Goal: Transaction & Acquisition: Subscribe to service/newsletter

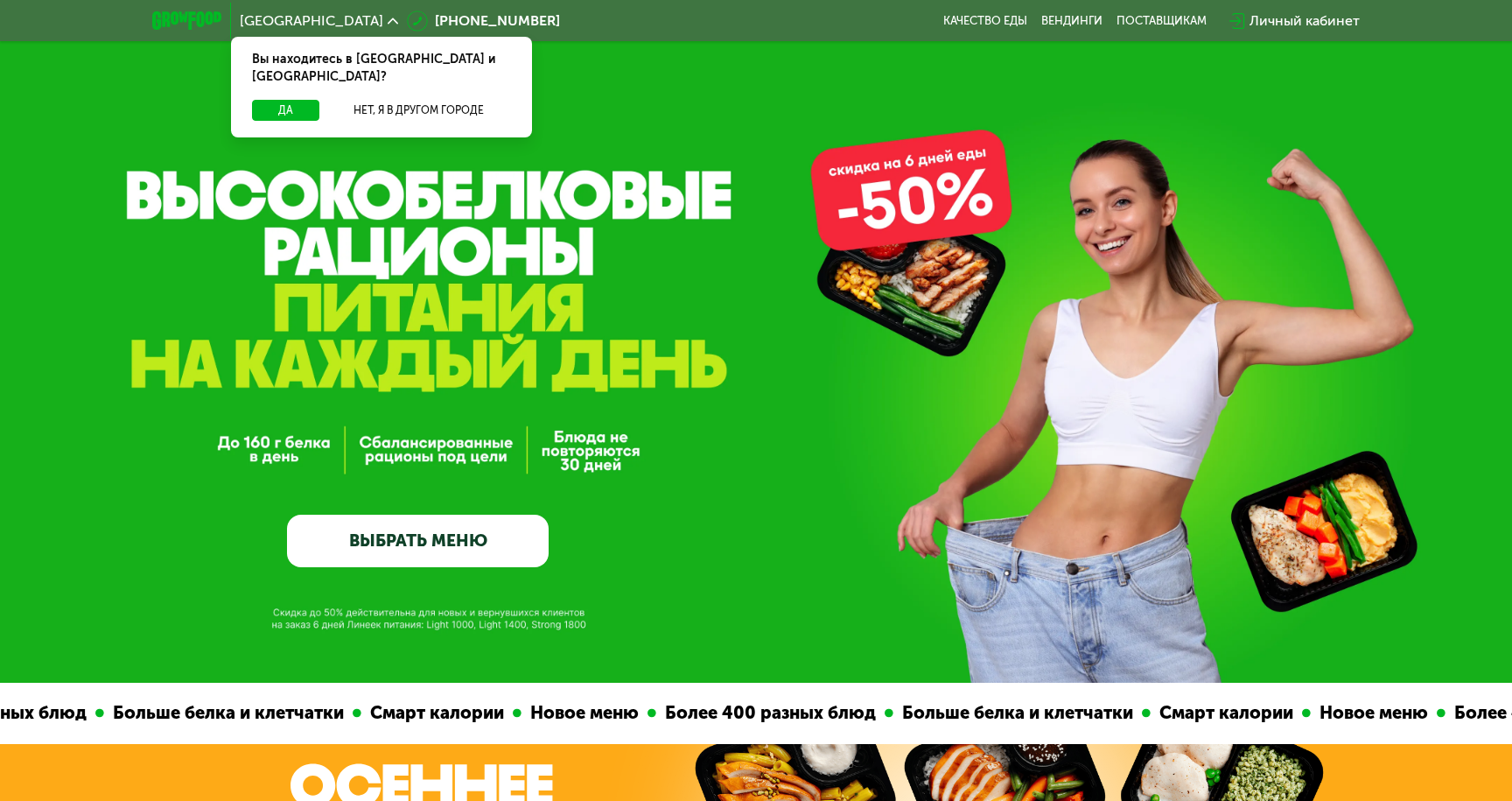
click at [425, 541] on link "ВЫБРАТЬ МЕНЮ" at bounding box center [417, 540] width 262 height 52
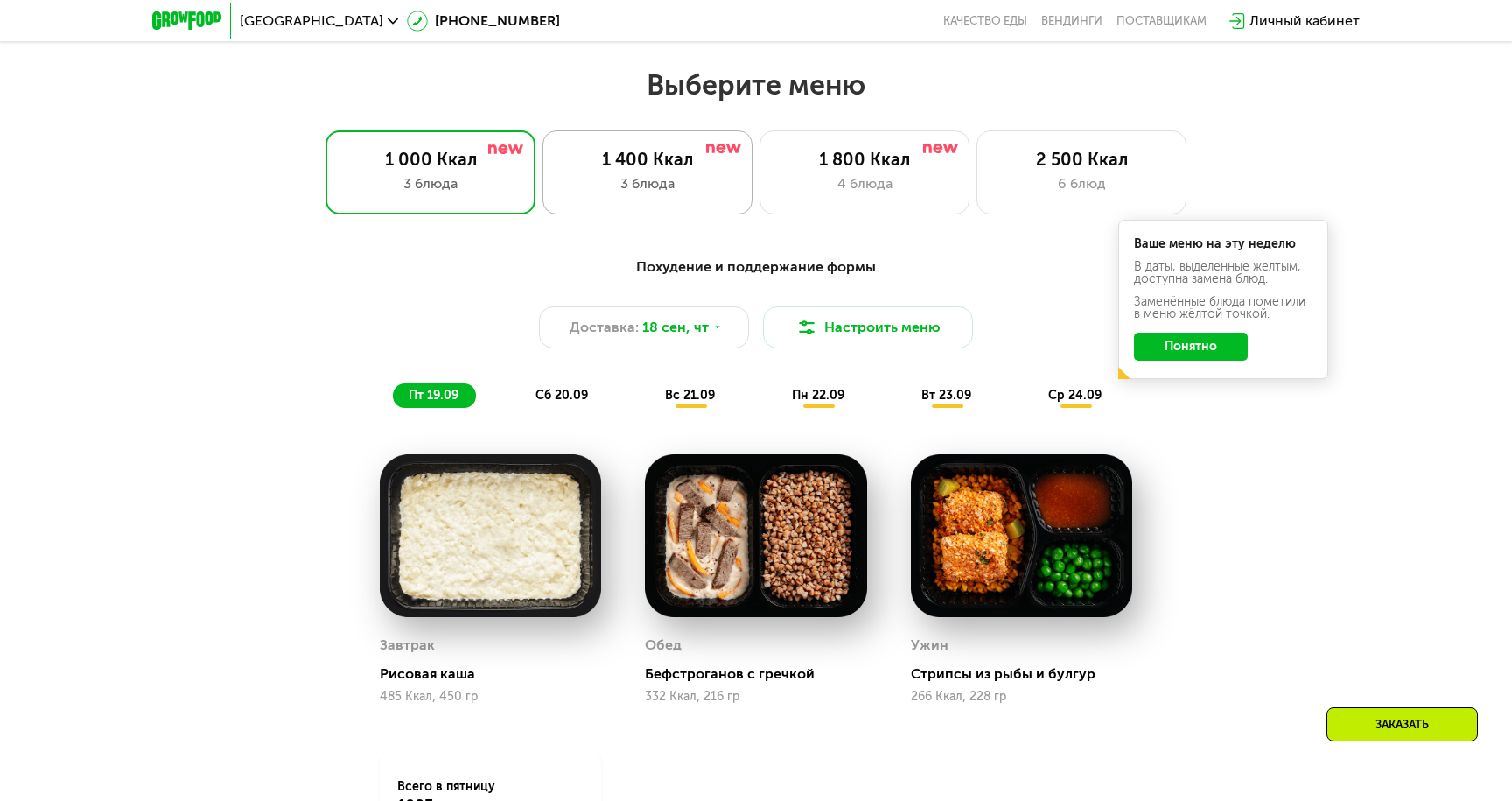
scroll to position [1317, 0]
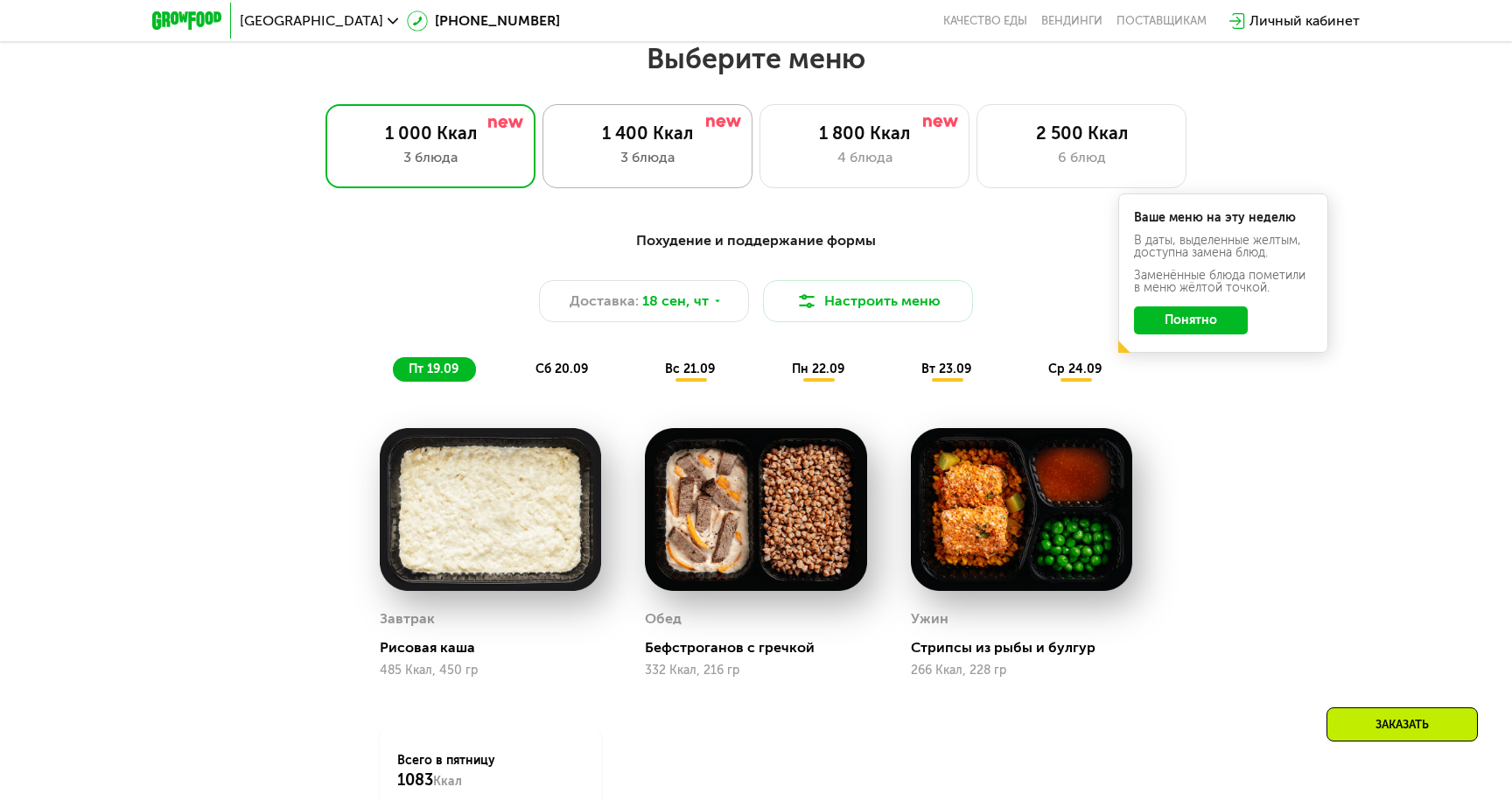
click at [635, 147] on div "3 блюда" at bounding box center [647, 157] width 173 height 21
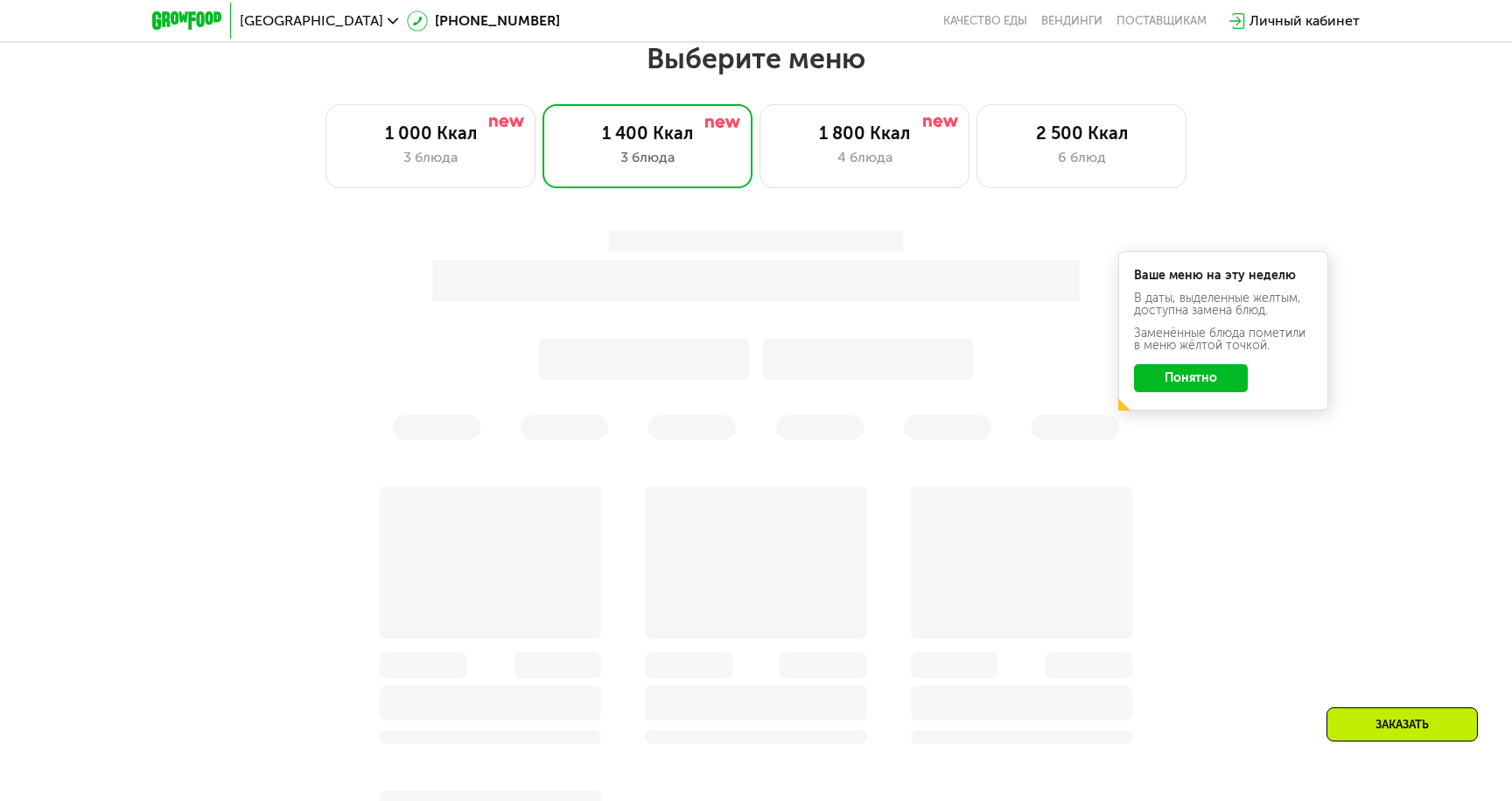
click at [1208, 386] on button "Понятно" at bounding box center [1191, 378] width 113 height 28
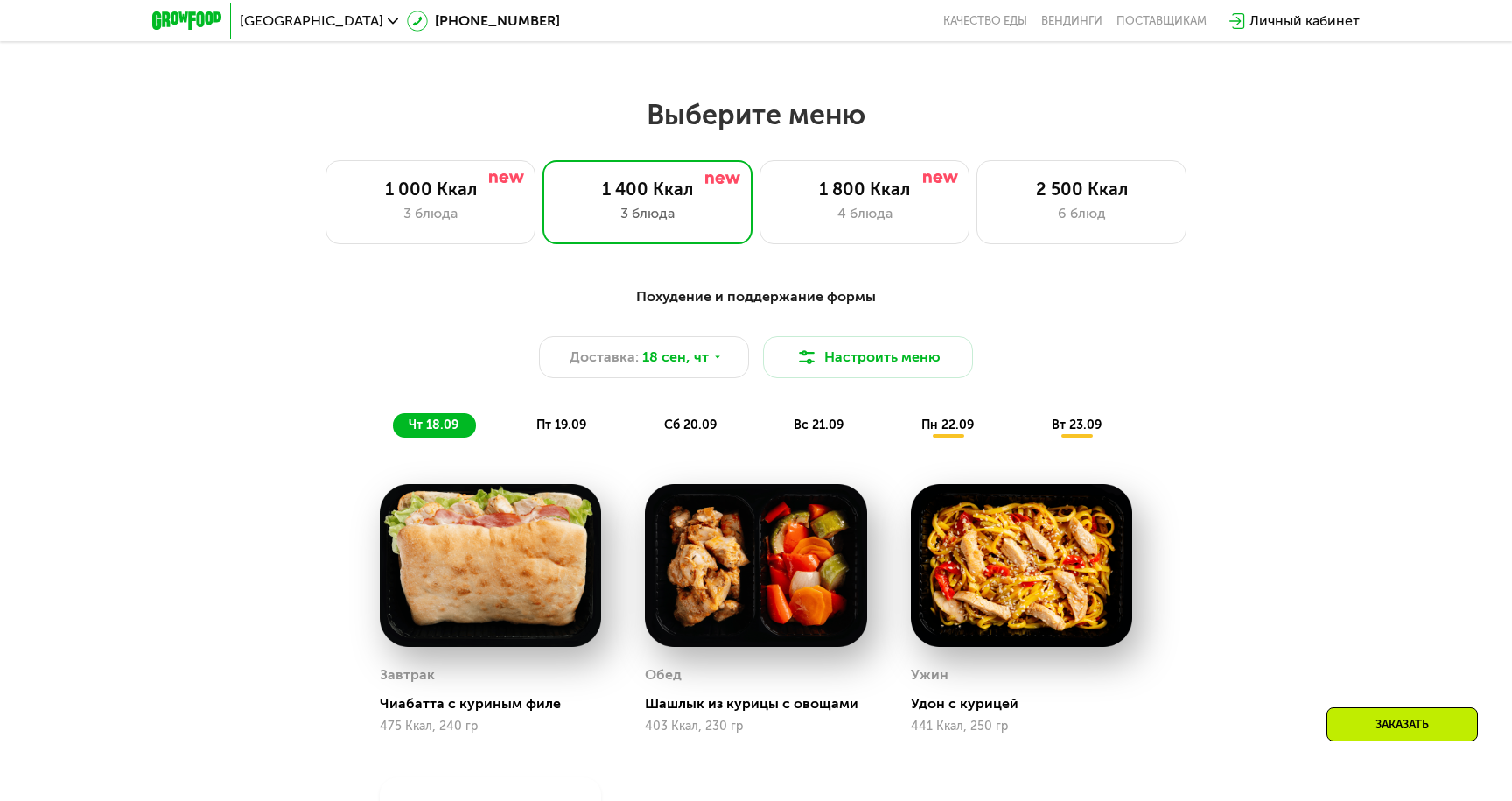
scroll to position [1168, 0]
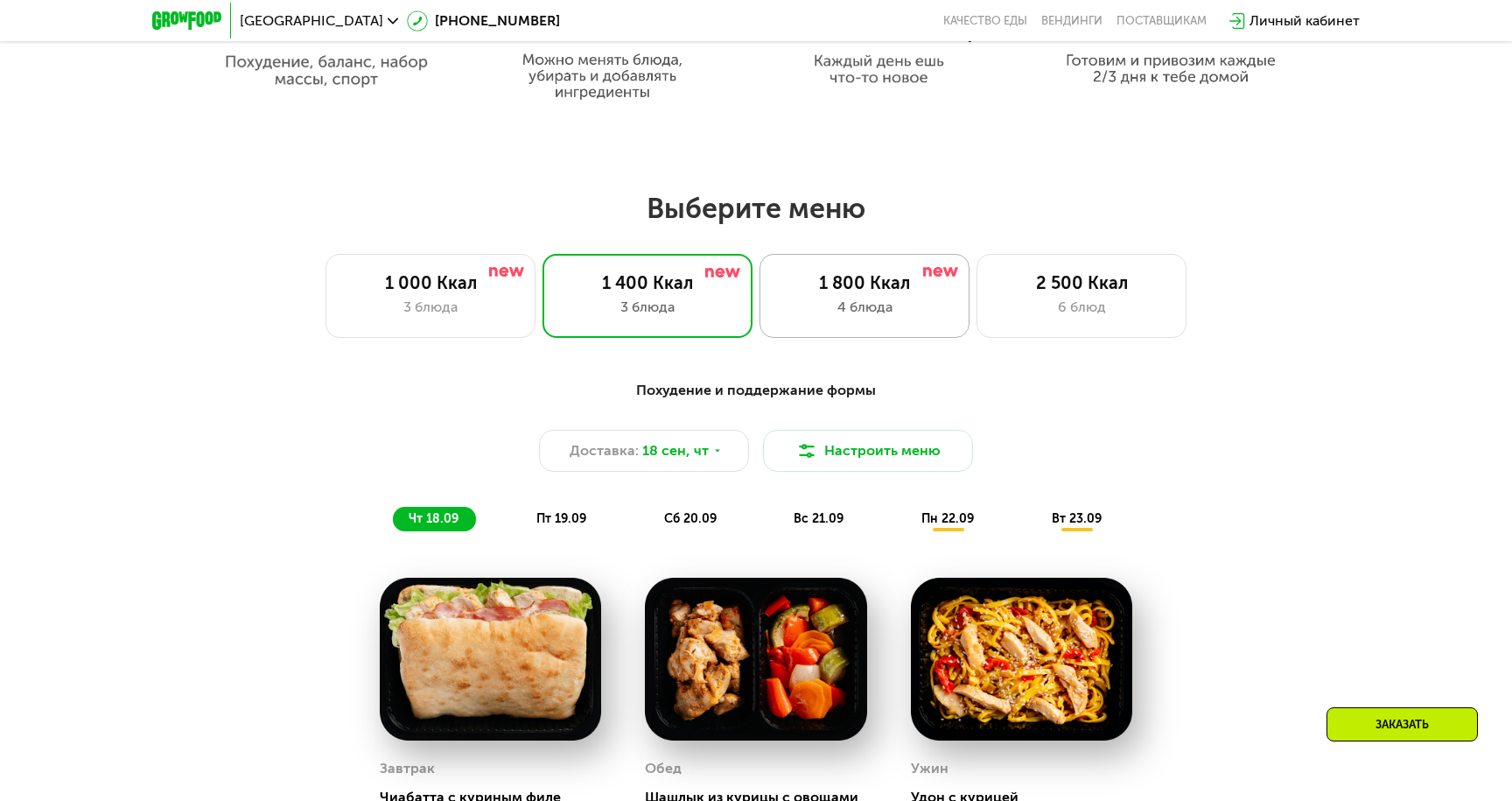
click at [912, 285] on div "1 800 Ккал" at bounding box center [864, 282] width 173 height 21
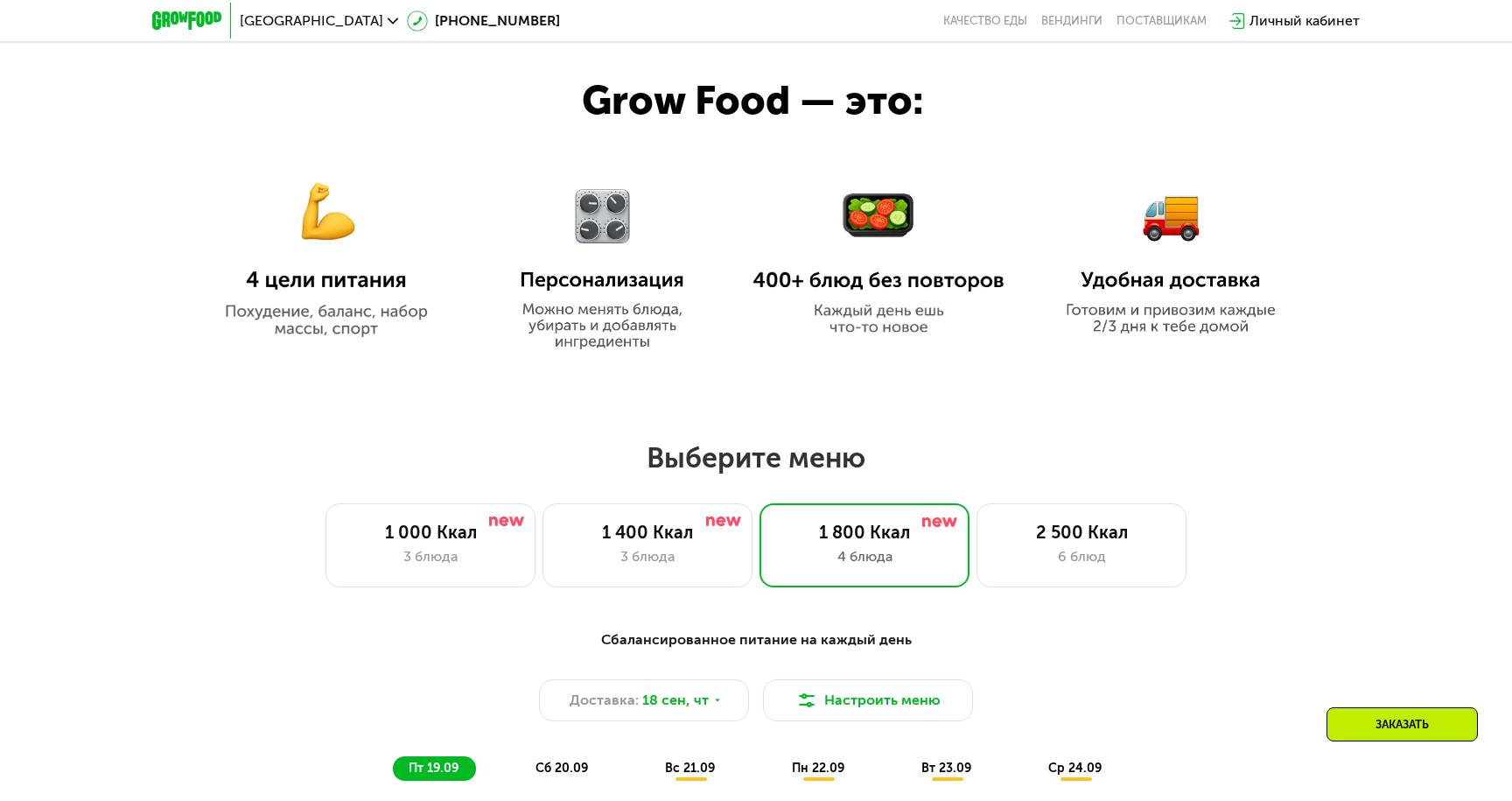
scroll to position [900, 0]
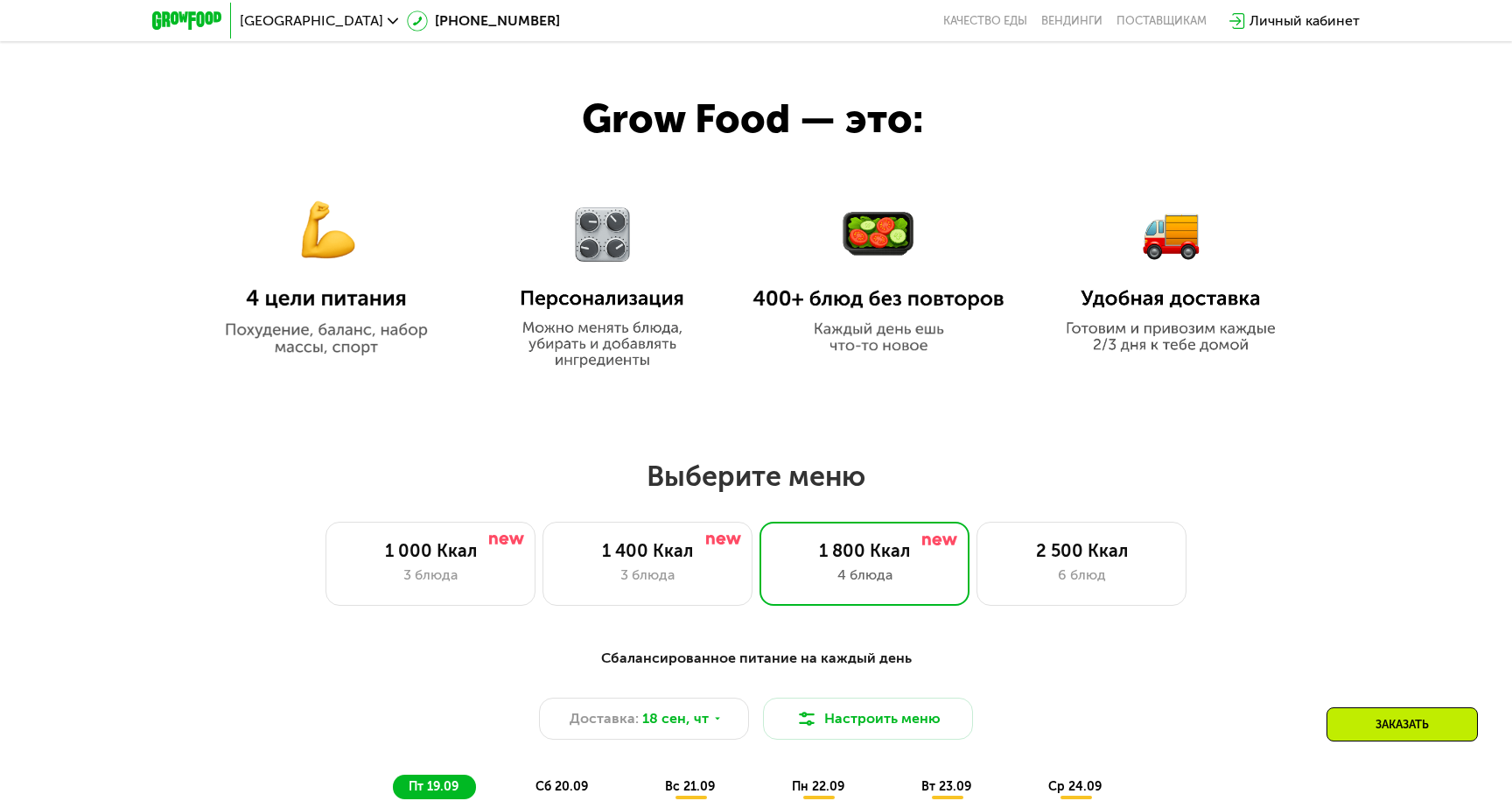
click at [619, 248] on img at bounding box center [602, 275] width 197 height 187
click at [326, 231] on img at bounding box center [326, 264] width 252 height 183
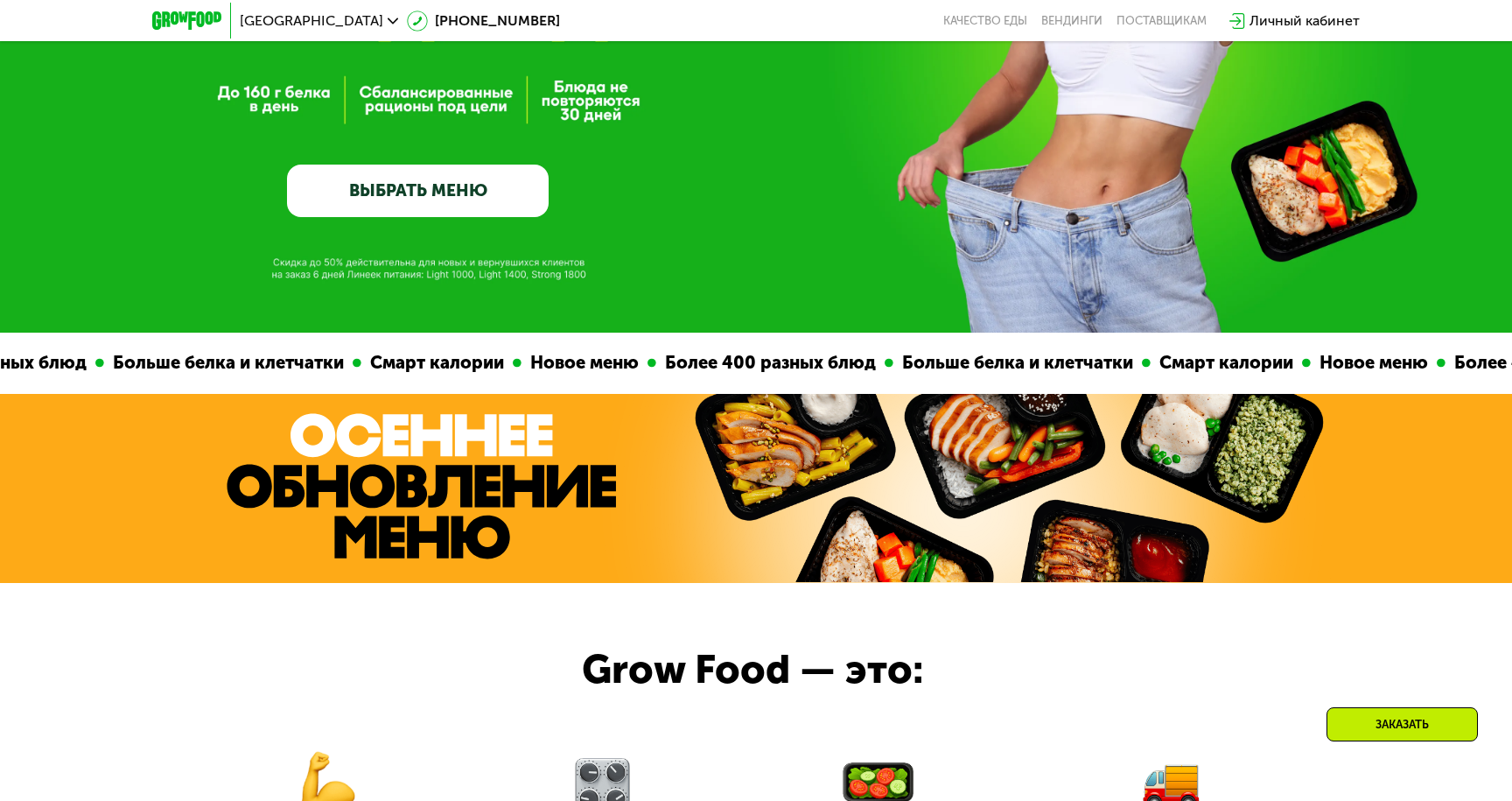
scroll to position [0, 0]
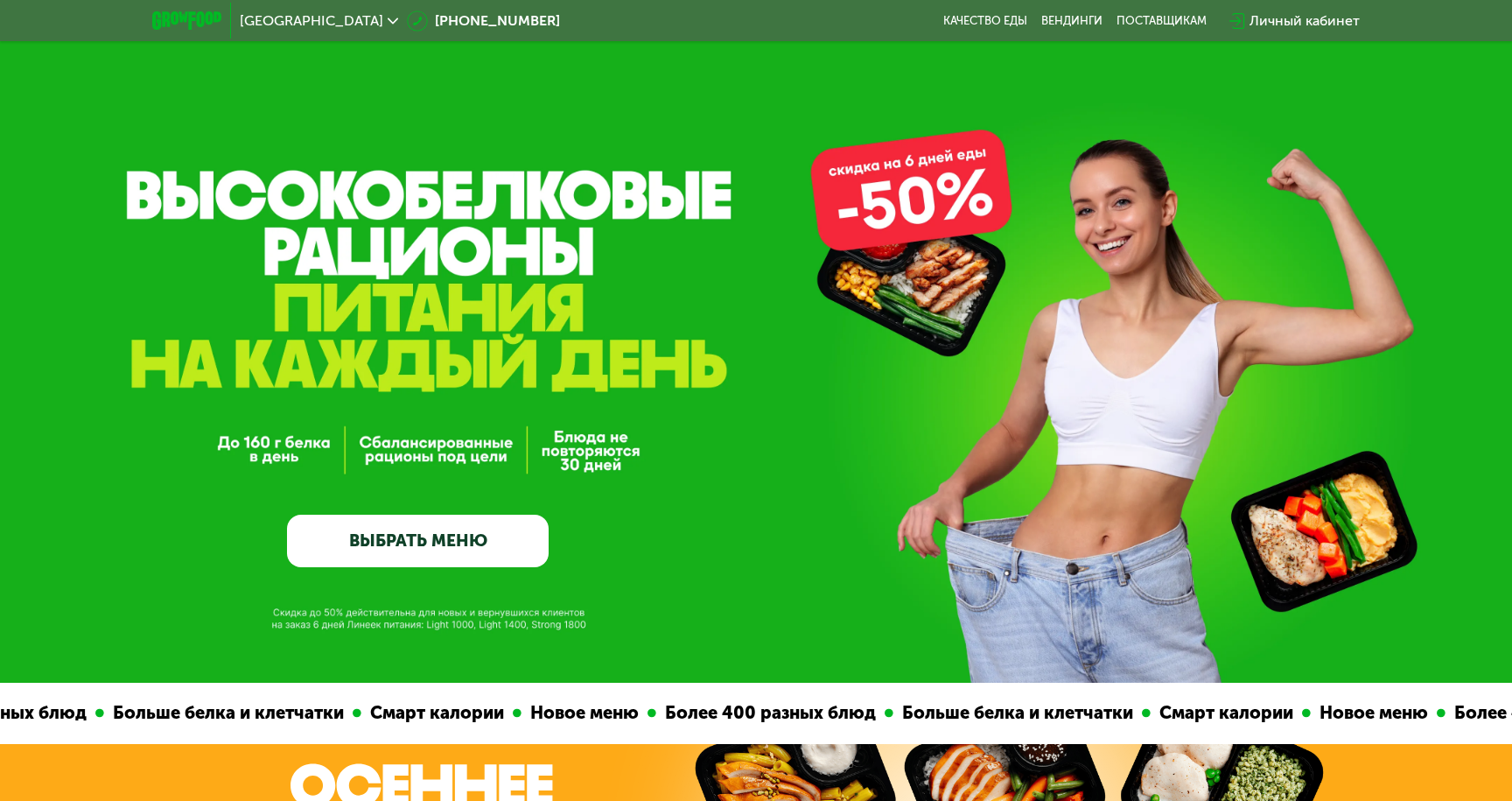
click at [469, 709] on div "Новое меню" at bounding box center [532, 713] width 126 height 27
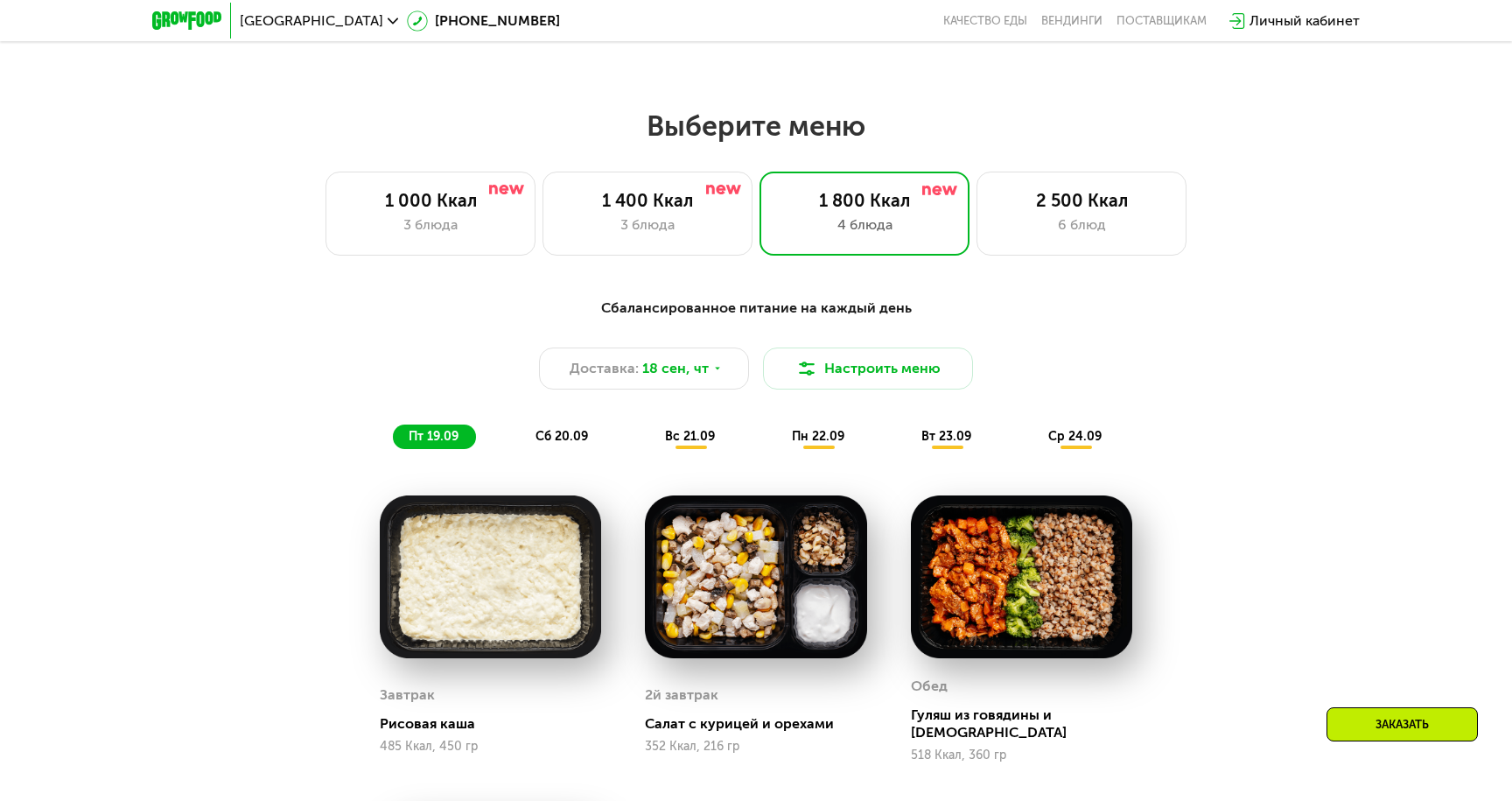
scroll to position [1268, 0]
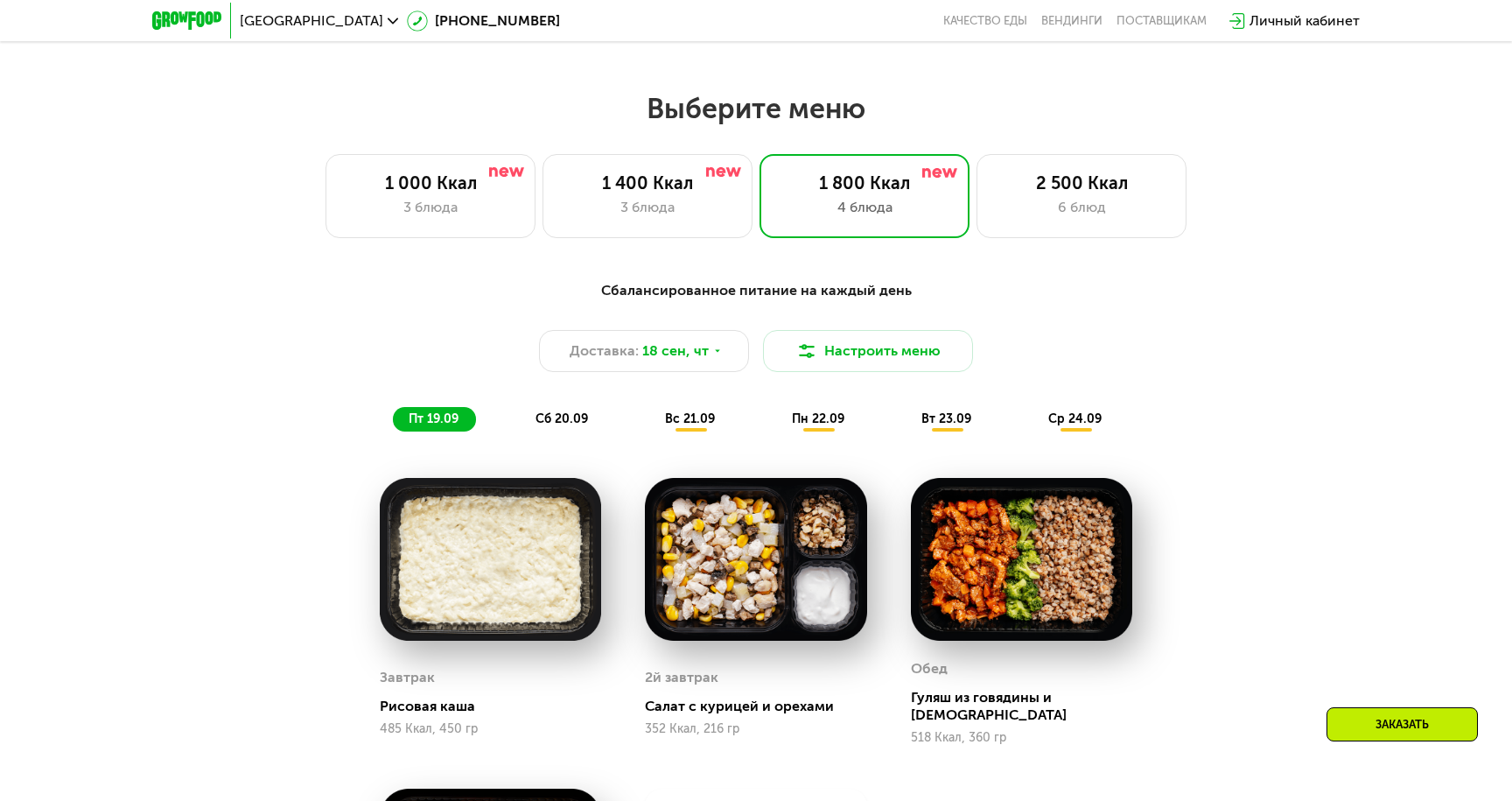
click at [824, 427] on div "пн 22.09" at bounding box center [819, 418] width 86 height 25
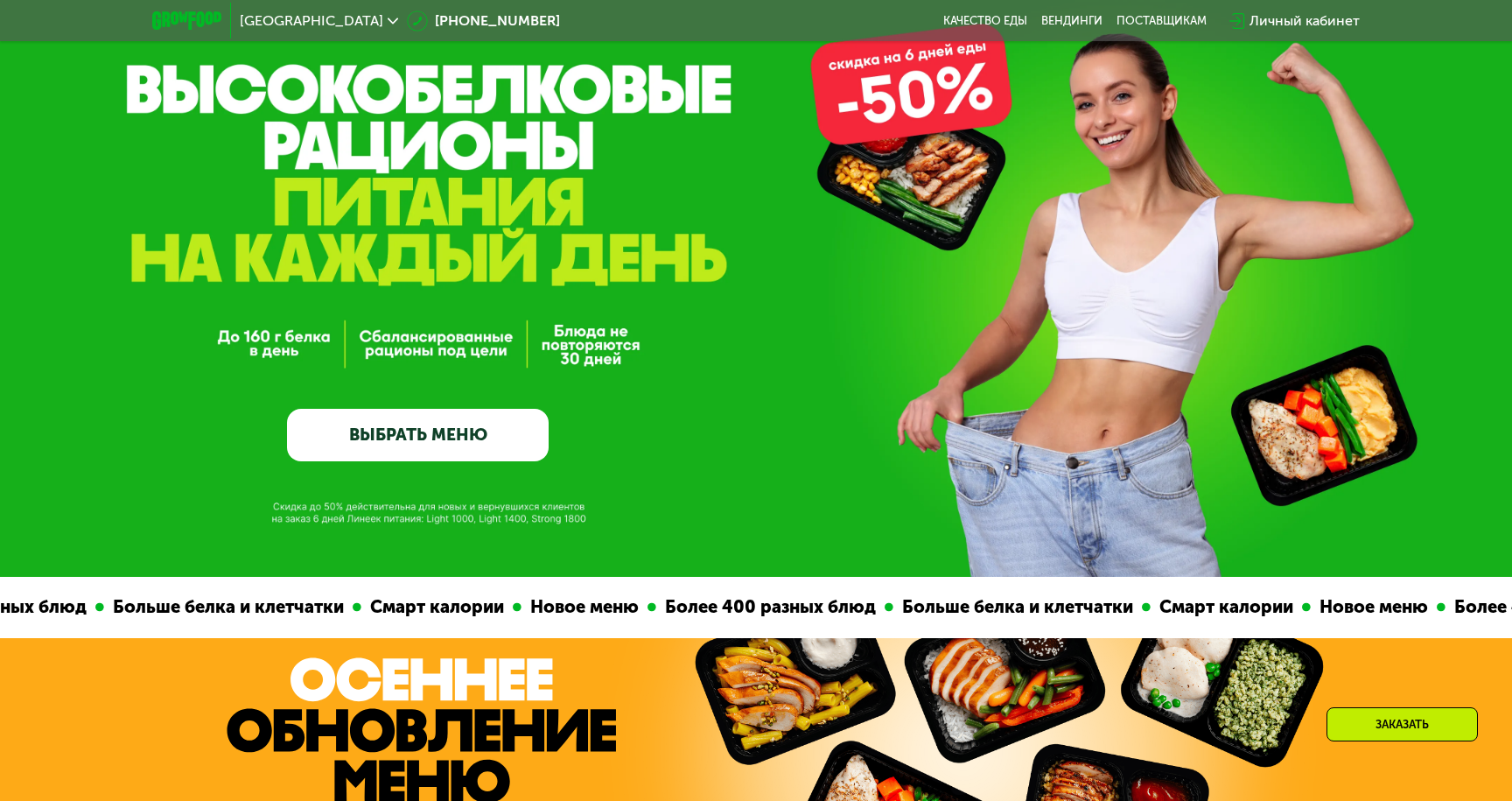
scroll to position [0, 0]
